Goal: Transaction & Acquisition: Purchase product/service

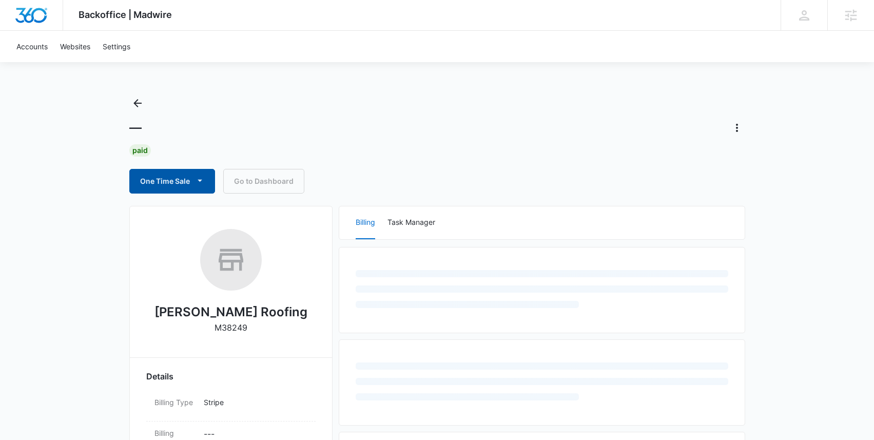
click at [180, 190] on button "One Time Sale" at bounding box center [172, 181] width 86 height 25
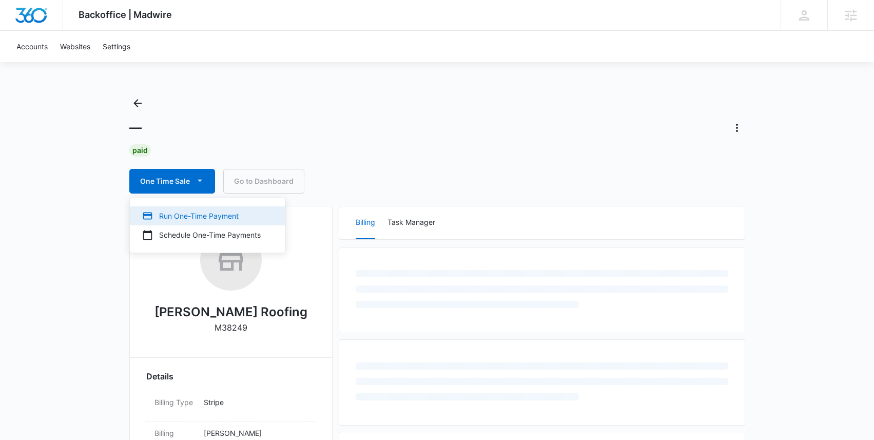
click at [189, 219] on div "Run One-Time Payment" at bounding box center [201, 215] width 118 height 11
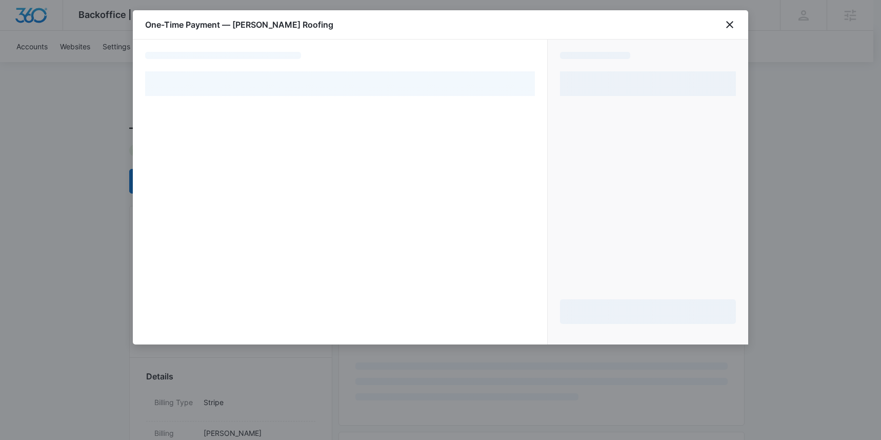
select select "pm_1Mz2RDA4n8RTgNjU0XNDM3wW"
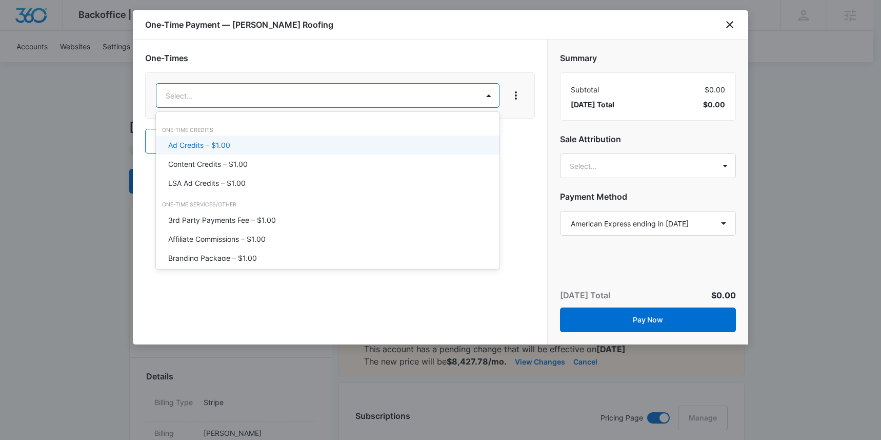
click at [214, 144] on p "Ad Credits – $1.00" at bounding box center [199, 145] width 62 height 11
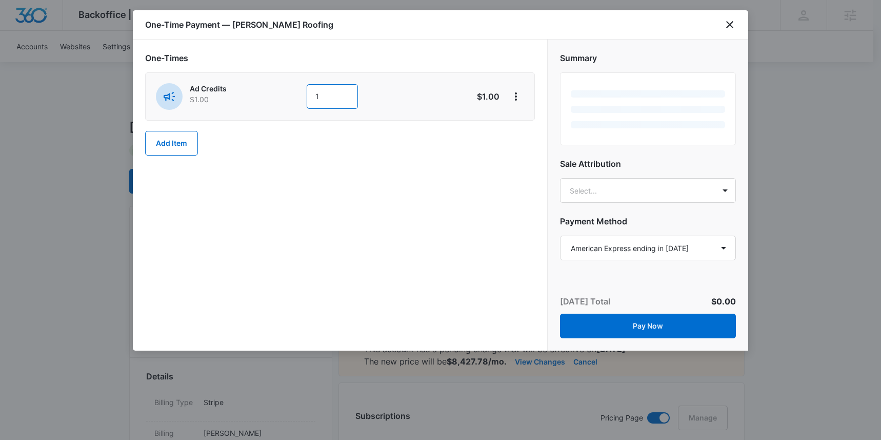
click at [354, 104] on input "1" at bounding box center [332, 96] width 51 height 25
type input "1000"
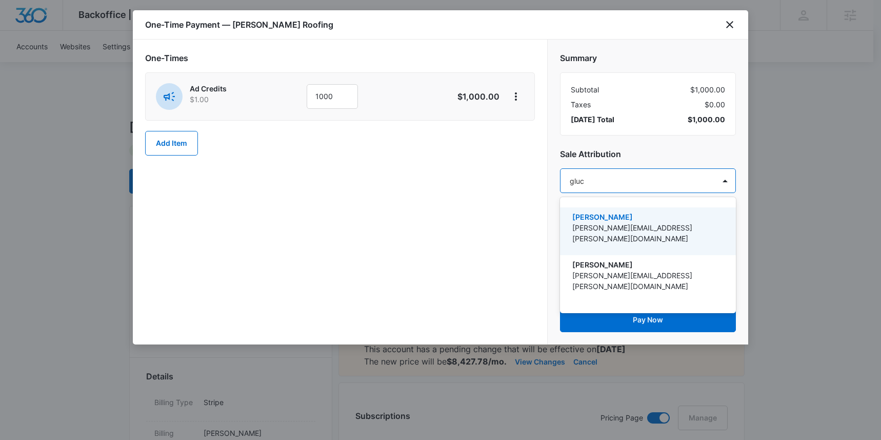
type input "[PERSON_NAME]"
click at [597, 213] on p "[PERSON_NAME]" at bounding box center [646, 216] width 149 height 11
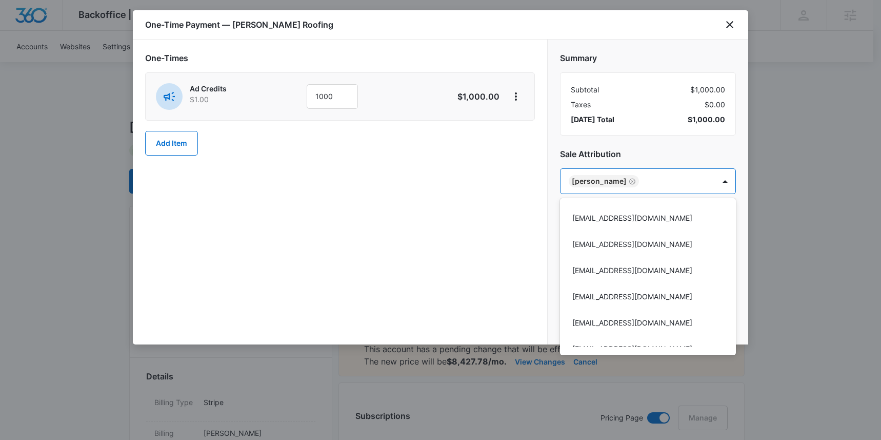
click at [627, 140] on div at bounding box center [440, 220] width 881 height 440
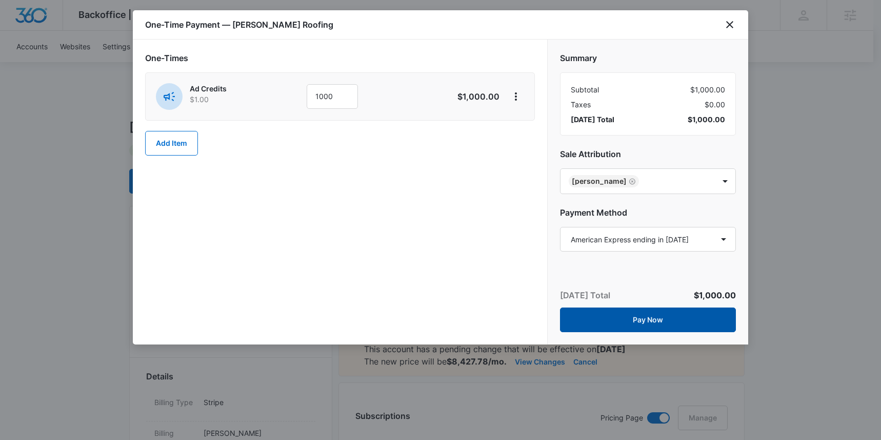
click at [641, 313] on button "Pay Now" at bounding box center [648, 319] width 176 height 25
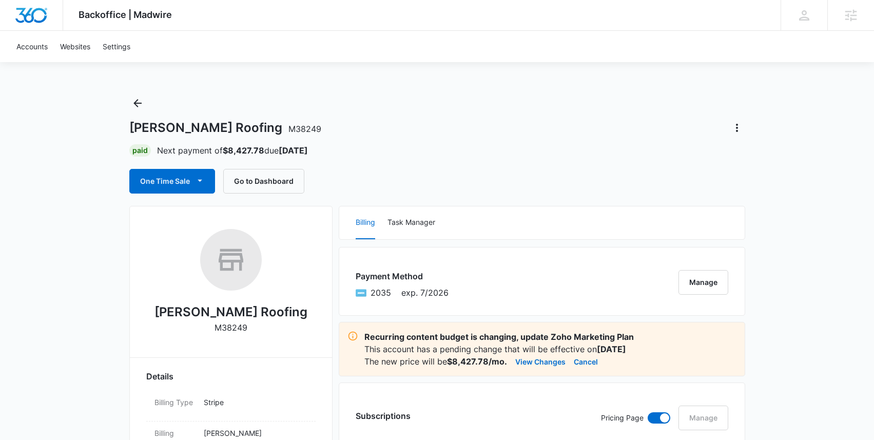
click at [335, 102] on div "[PERSON_NAME] Roofing M38249 Paid Next payment of $8,427.78 due [DATE] One Time…" at bounding box center [437, 144] width 616 height 98
